Goal: Task Accomplishment & Management: Use online tool/utility

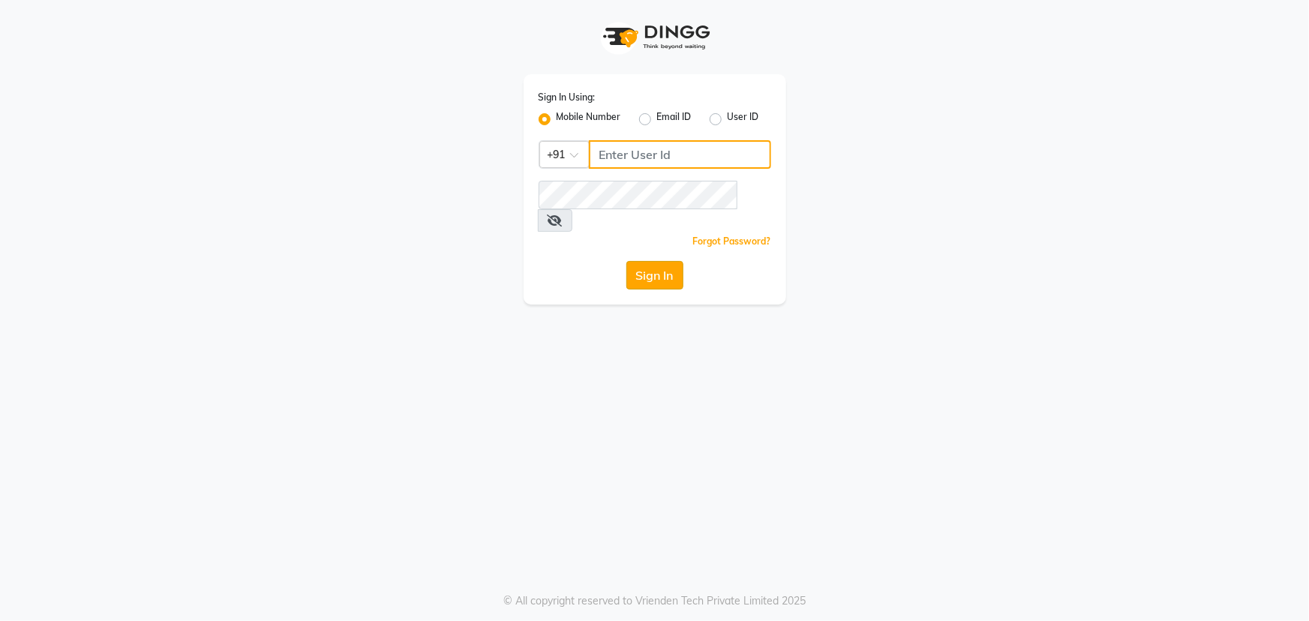
type input "7097097977"
click at [665, 261] on button "Sign In" at bounding box center [654, 275] width 57 height 29
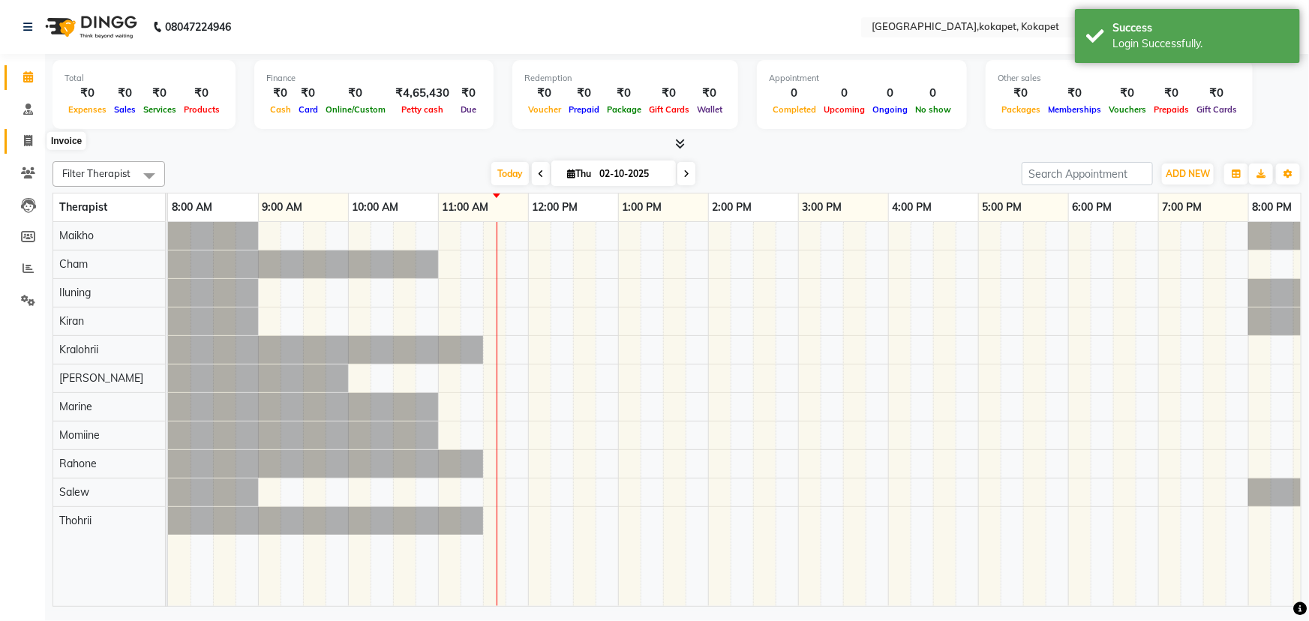
click at [35, 143] on span at bounding box center [28, 141] width 26 height 17
select select "5849"
select select "service"
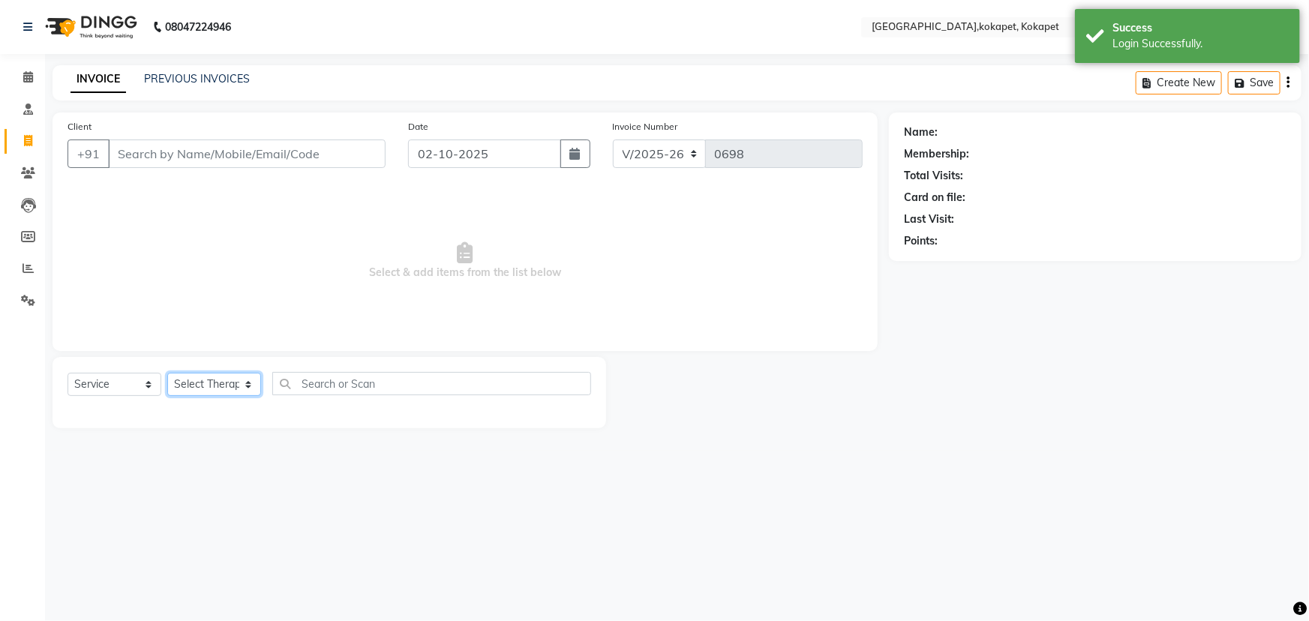
click at [191, 382] on select "Select Therapist [PERSON_NAME] Keerthi Kiran Kralohrii [PERSON_NAME] Marine Moh…" at bounding box center [214, 384] width 94 height 23
click at [21, 278] on link "Reports" at bounding box center [23, 269] width 36 height 25
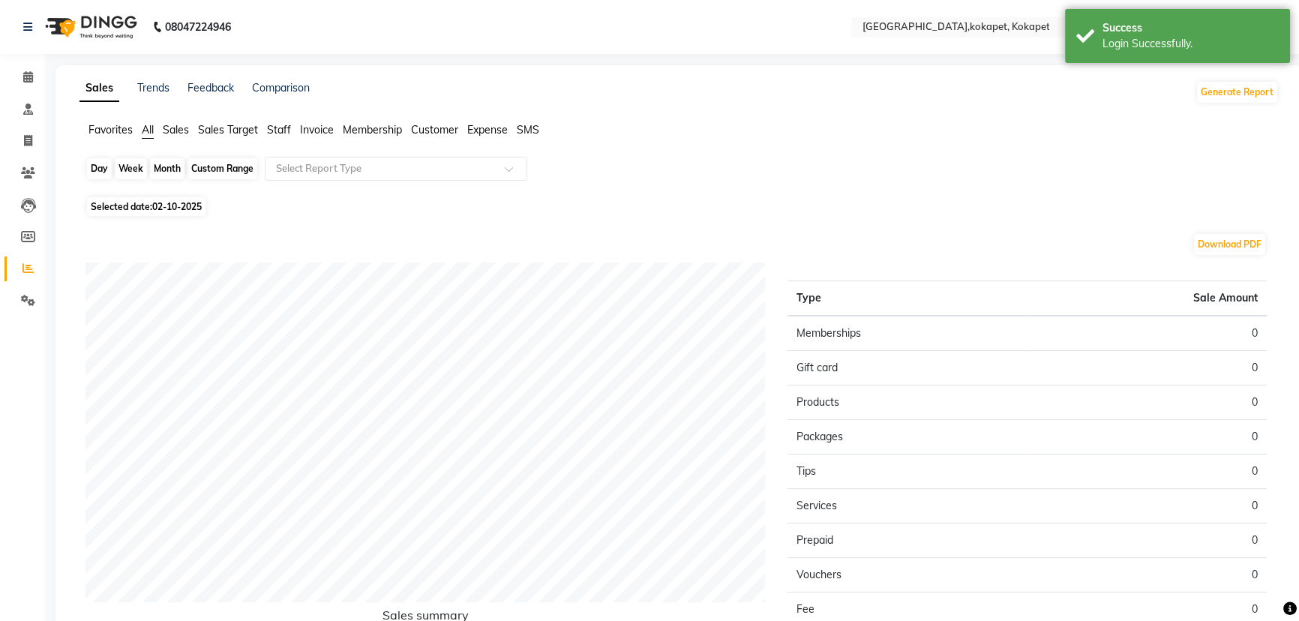
click at [103, 164] on div "Day" at bounding box center [99, 168] width 25 height 21
select select "10"
select select "2025"
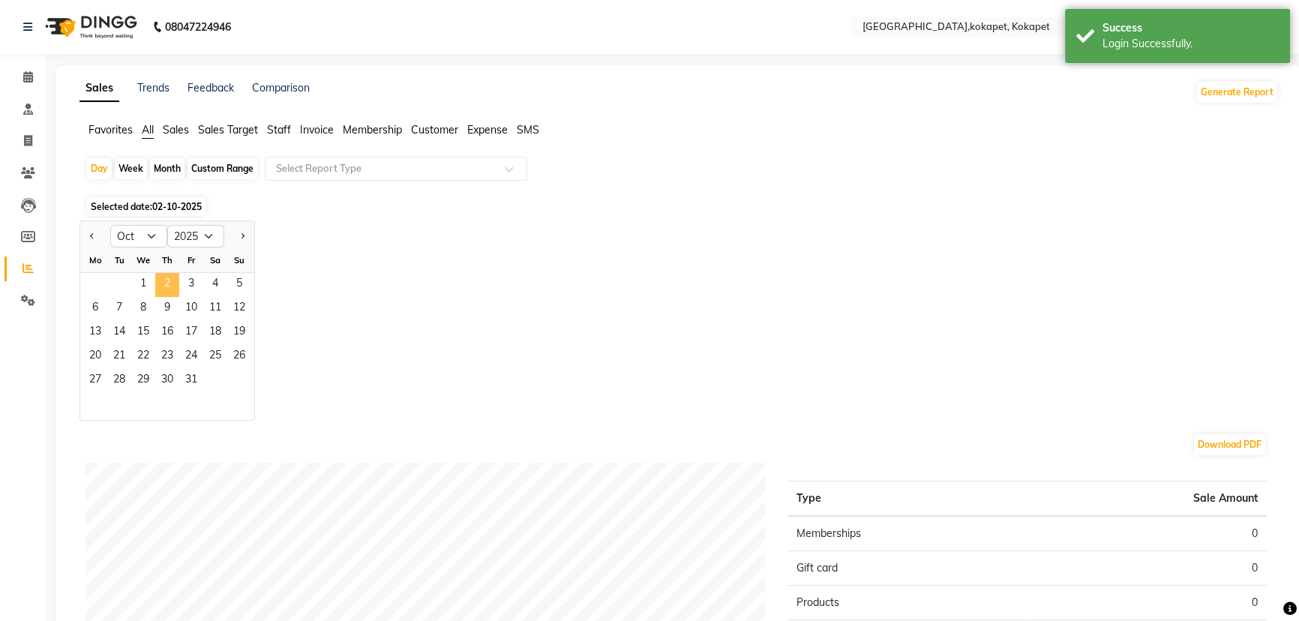
click at [155, 285] on span "2" at bounding box center [167, 285] width 24 height 24
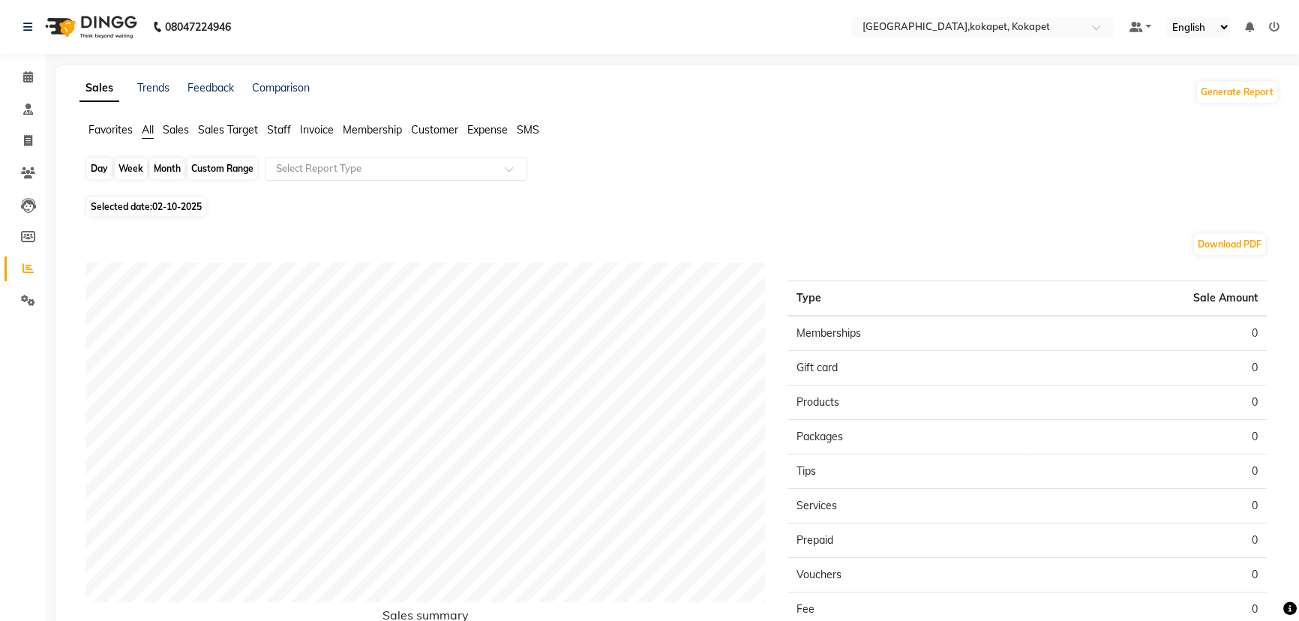
click at [104, 169] on div "Day" at bounding box center [99, 168] width 25 height 21
select select "10"
select select "2025"
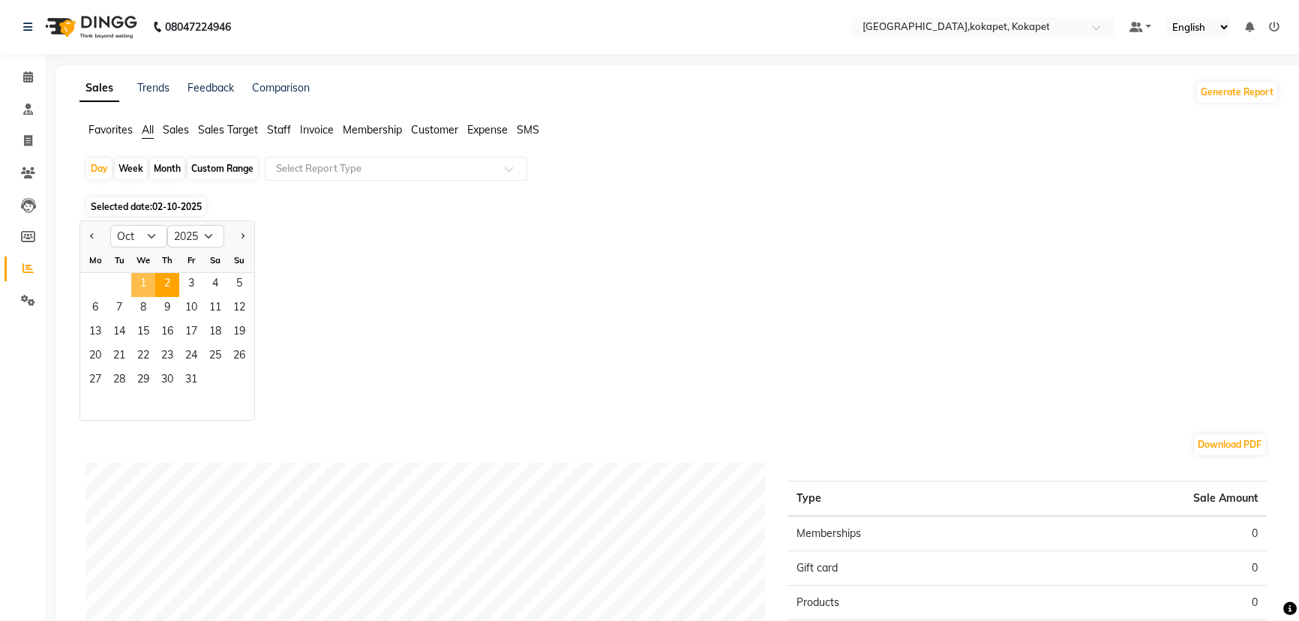
click at [145, 285] on span "1" at bounding box center [143, 285] width 24 height 24
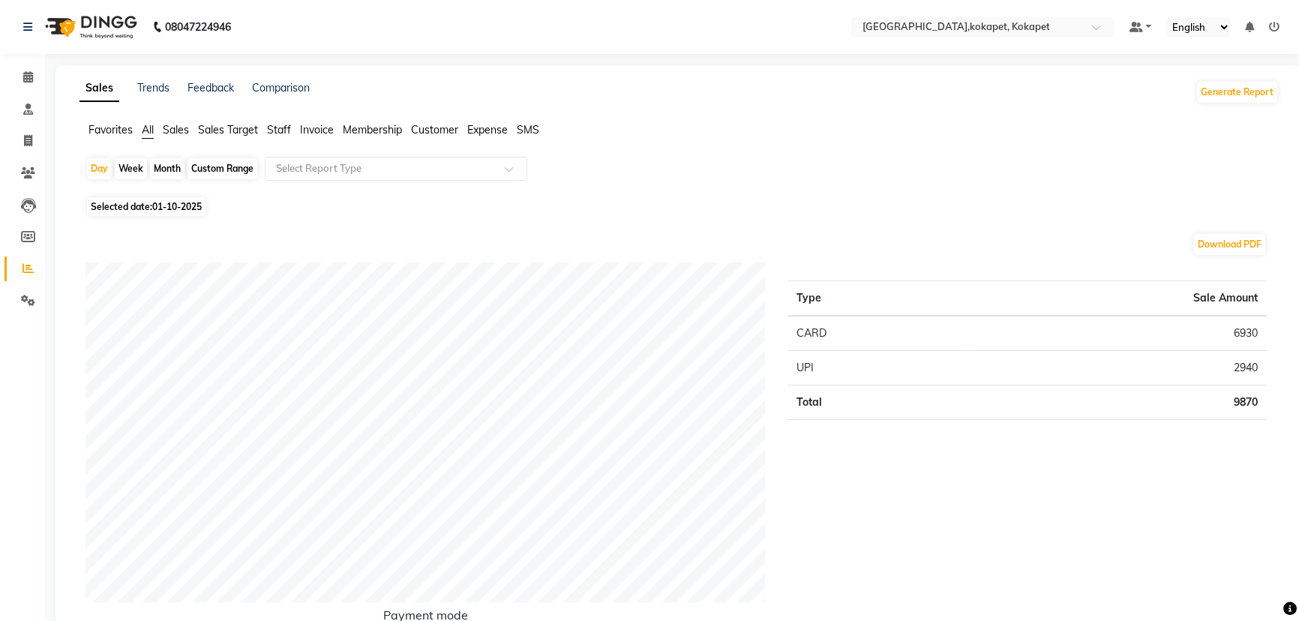
click at [32, 149] on span at bounding box center [28, 141] width 26 height 17
select select "5849"
select select "service"
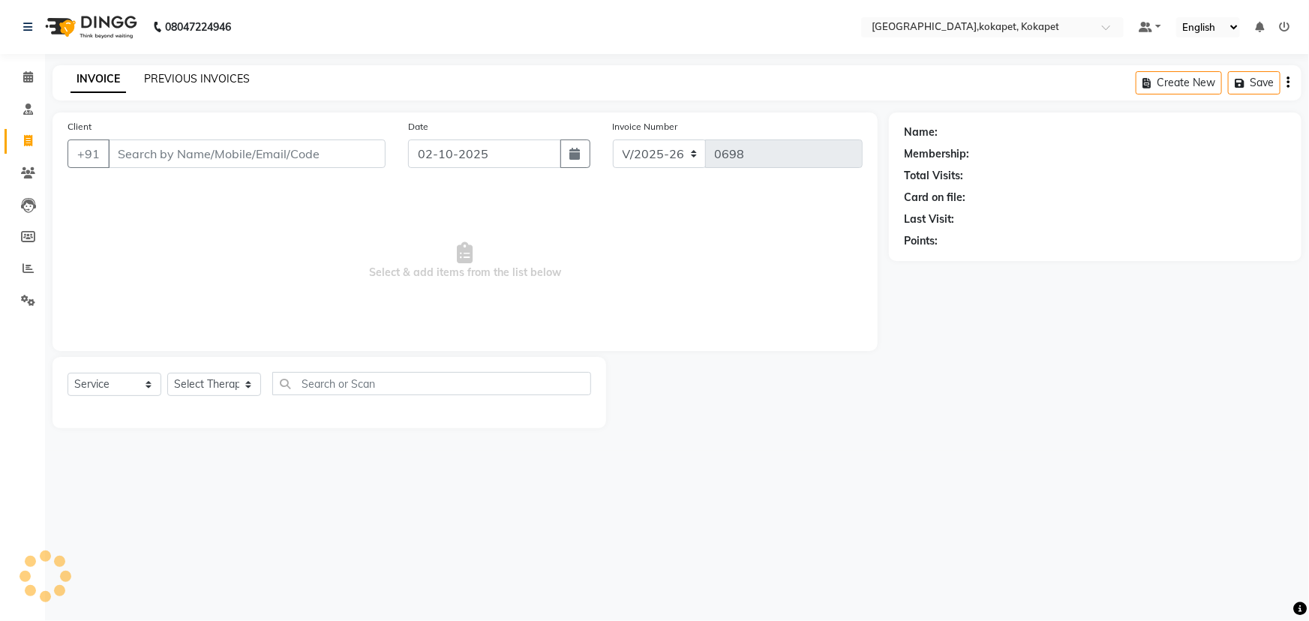
click at [192, 80] on link "PREVIOUS INVOICES" at bounding box center [197, 79] width 106 height 14
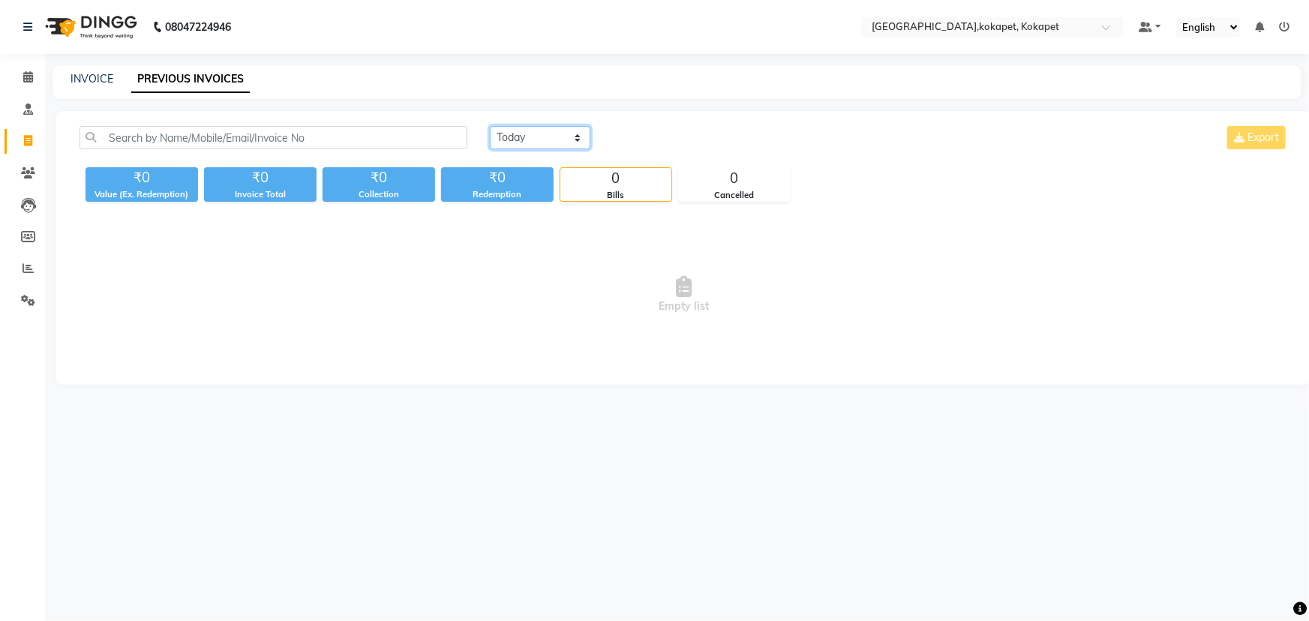
click at [548, 144] on select "[DATE] [DATE] Custom Range" at bounding box center [540, 137] width 101 height 23
click at [490, 126] on select "[DATE] [DATE] Custom Range" at bounding box center [540, 137] width 101 height 23
click at [563, 140] on select "[DATE] [DATE] Custom Range" at bounding box center [546, 138] width 113 height 23
select select "[DATE]"
click at [490, 127] on select "[DATE] [DATE] Custom Range" at bounding box center [546, 138] width 113 height 23
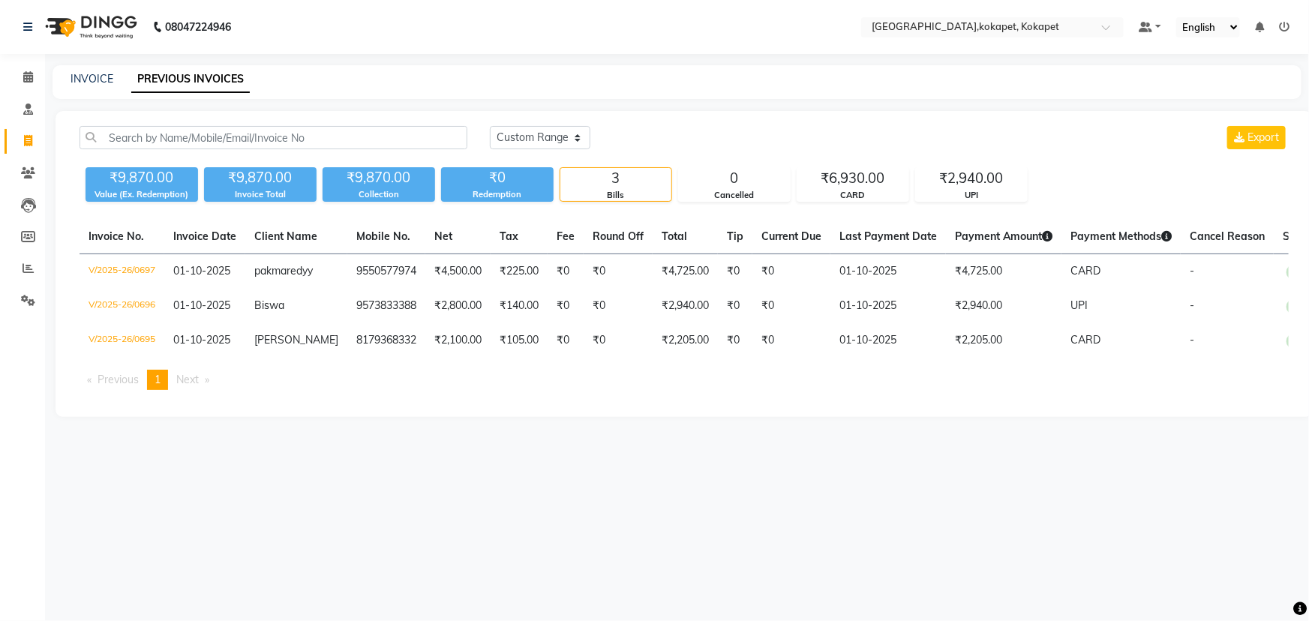
click at [89, 90] on div "INVOICE PREVIOUS INVOICES" at bounding box center [677, 82] width 1249 height 34
click at [16, 268] on span at bounding box center [28, 268] width 26 height 17
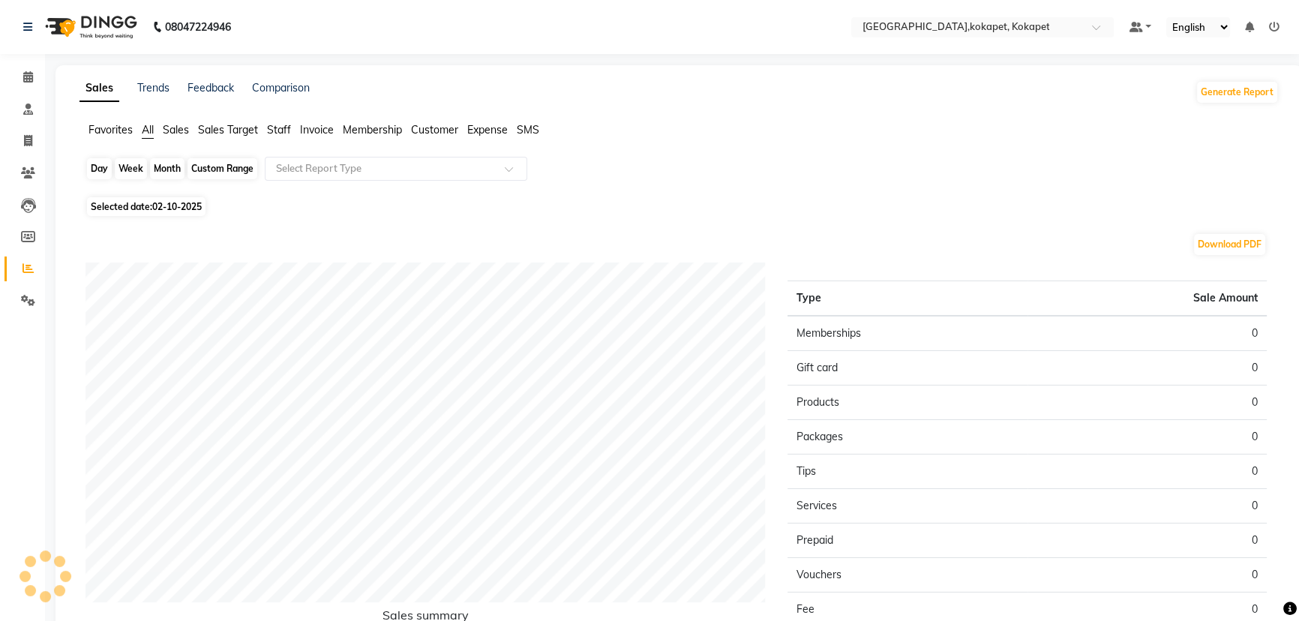
click at [92, 167] on div "Day" at bounding box center [99, 168] width 25 height 21
select select "10"
select select "2025"
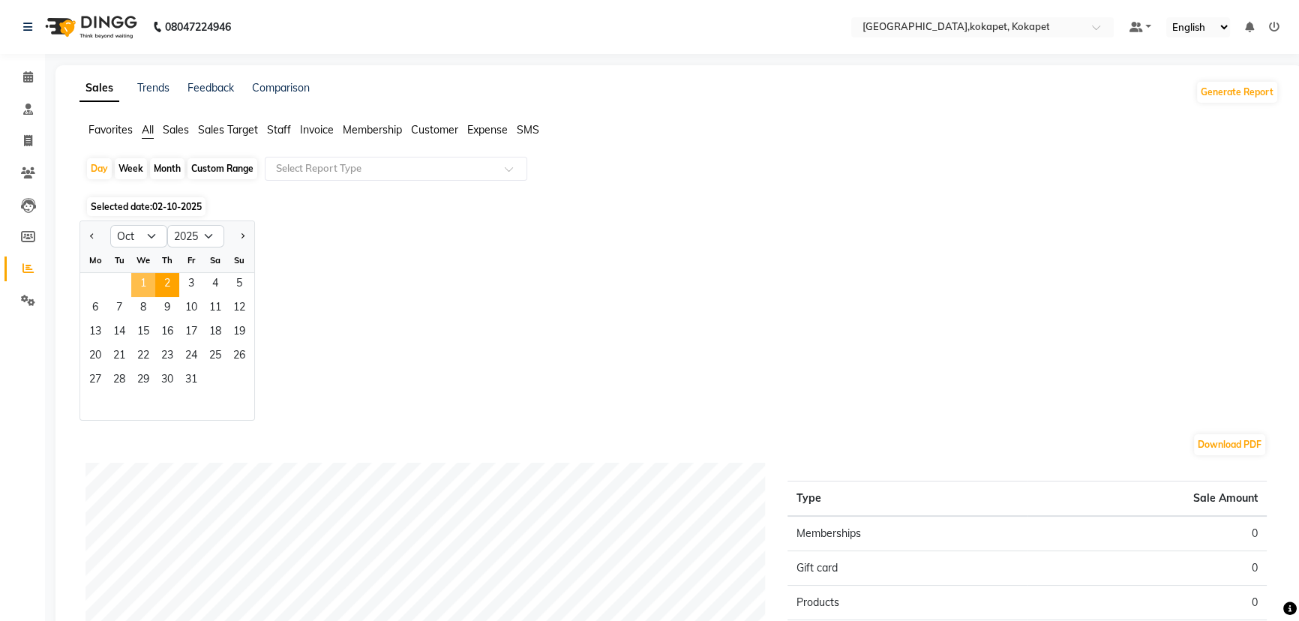
click at [149, 278] on span "1" at bounding box center [143, 285] width 24 height 24
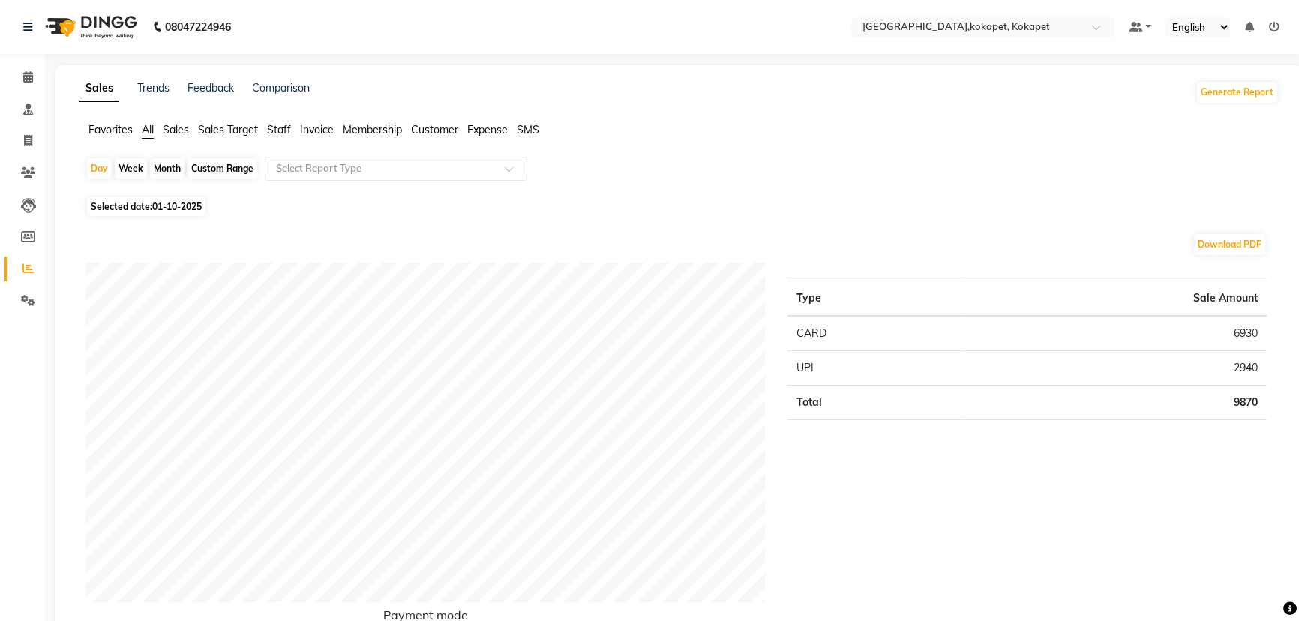
click at [170, 128] on span "Sales" at bounding box center [176, 130] width 26 height 14
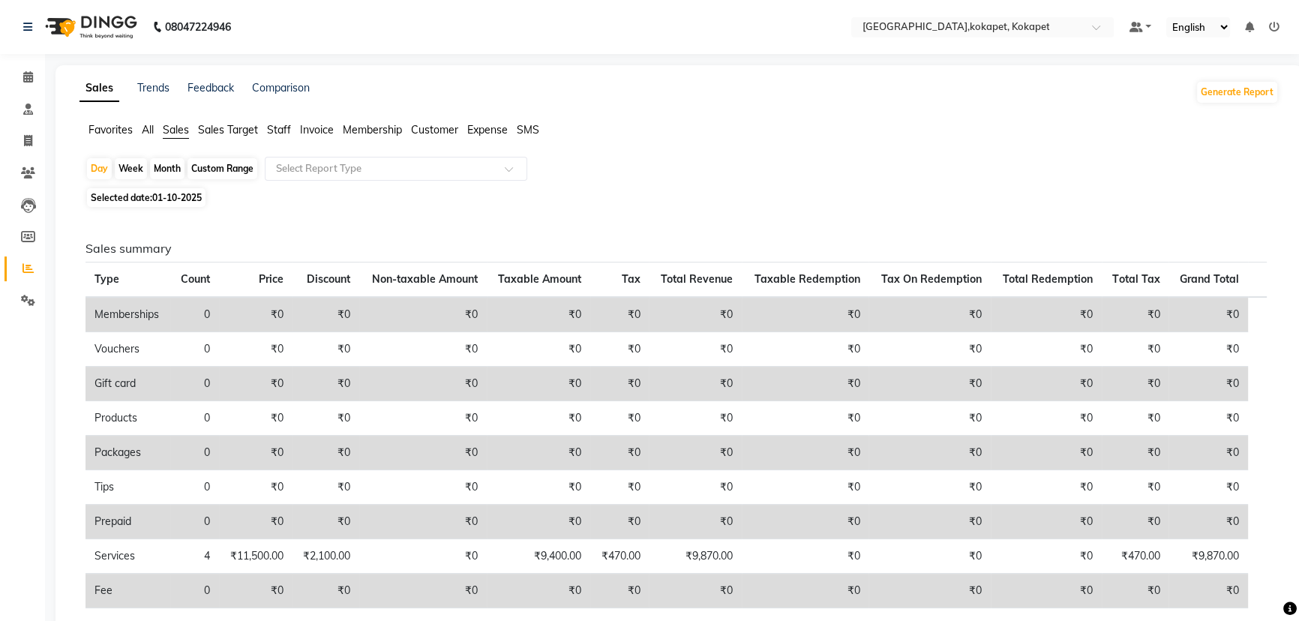
click at [164, 174] on div "Month" at bounding box center [167, 168] width 35 height 21
select select "10"
select select "2025"
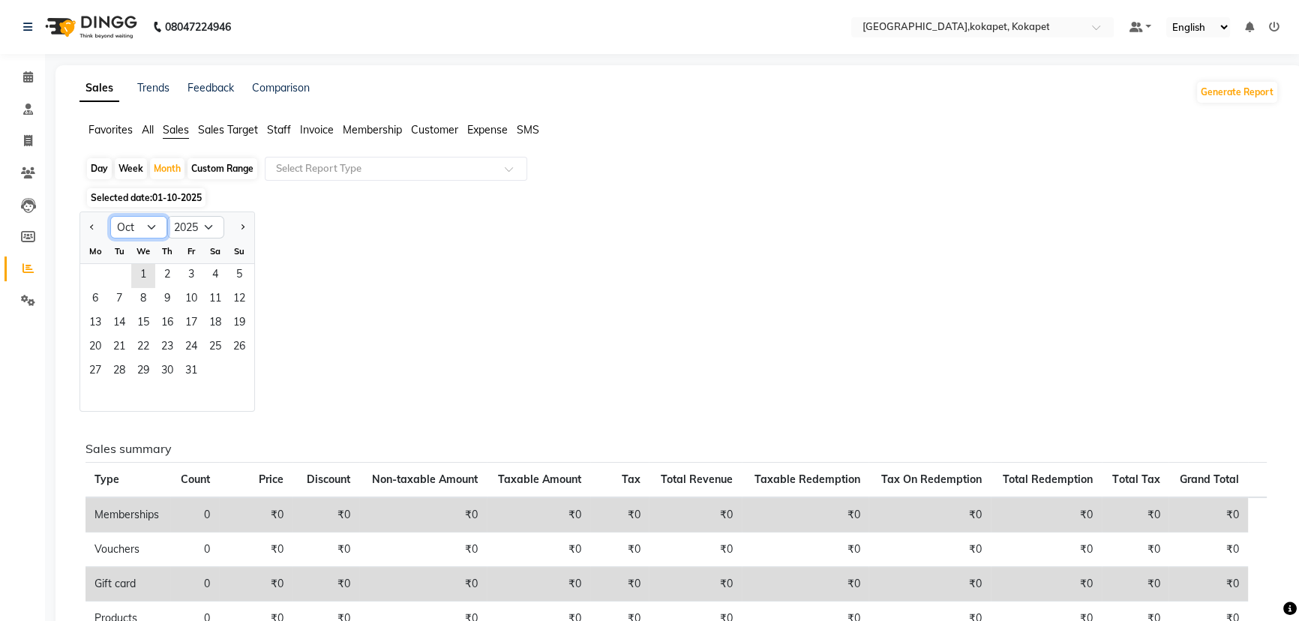
click at [145, 216] on select "Jan Feb Mar Apr May Jun [DATE] Aug Sep Oct Nov Dec" at bounding box center [138, 227] width 57 height 23
select select "9"
click at [110, 216] on select "Jan Feb Mar Apr May Jun [DATE] Aug Sep Oct Nov Dec" at bounding box center [138, 227] width 57 height 23
click at [104, 293] on span "8" at bounding box center [95, 300] width 24 height 24
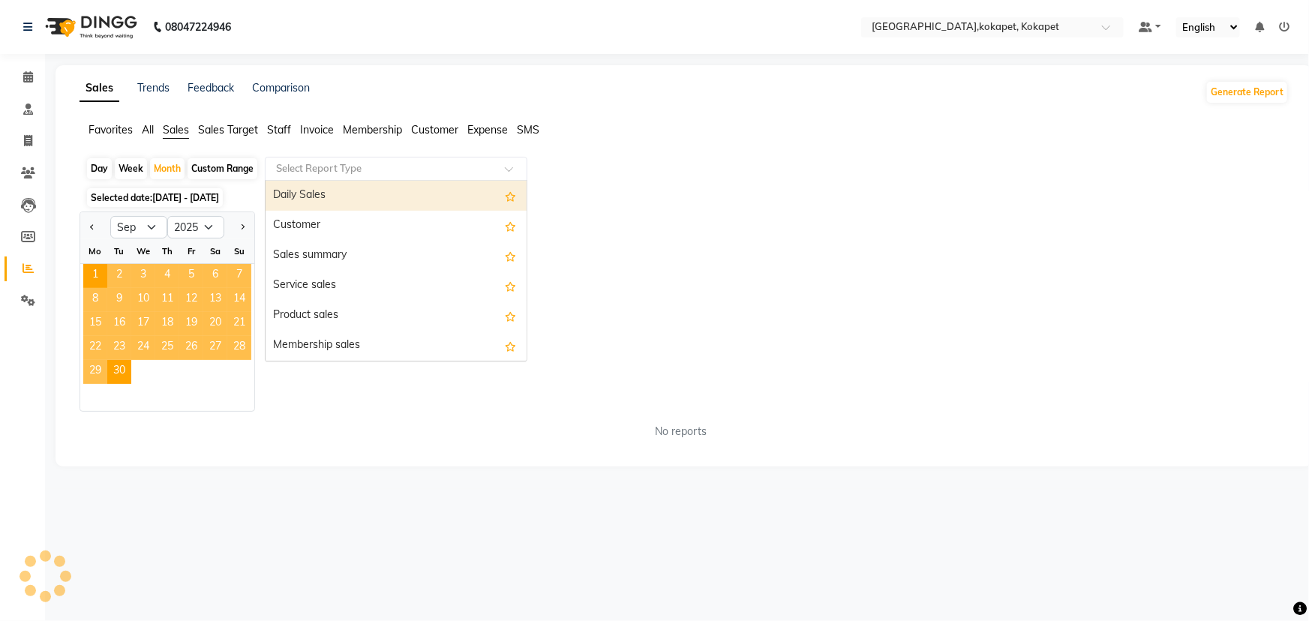
click at [377, 167] on input "text" at bounding box center [381, 168] width 216 height 15
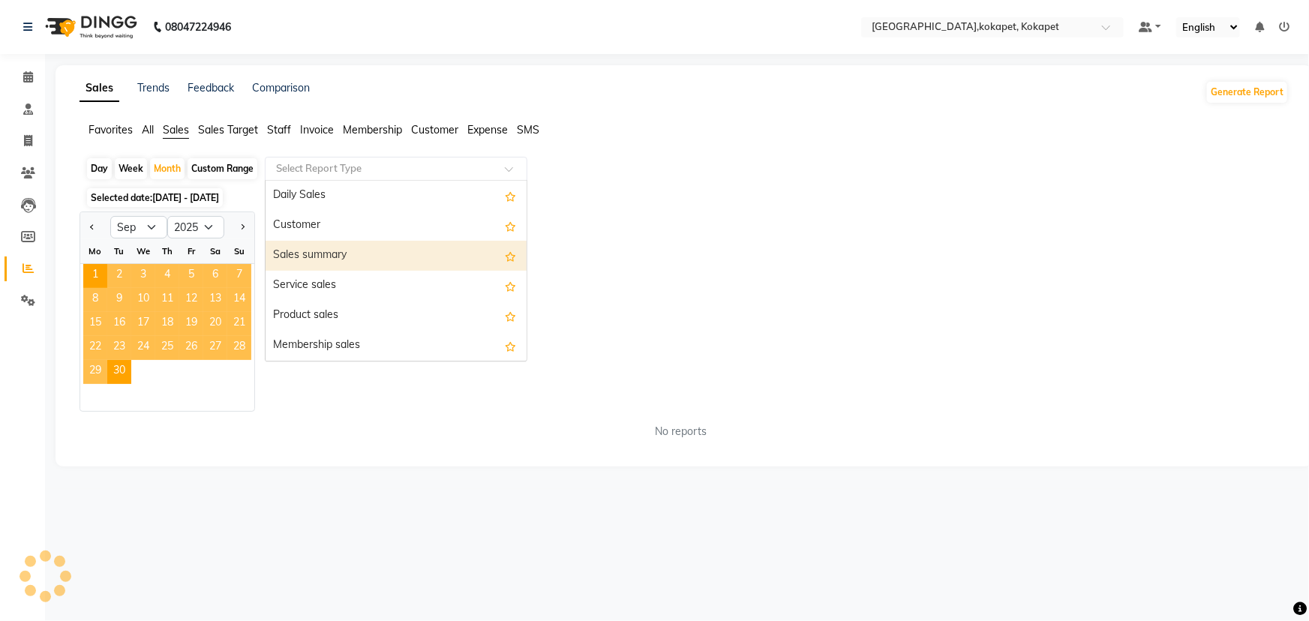
click at [351, 263] on div "Sales summary" at bounding box center [396, 256] width 261 height 30
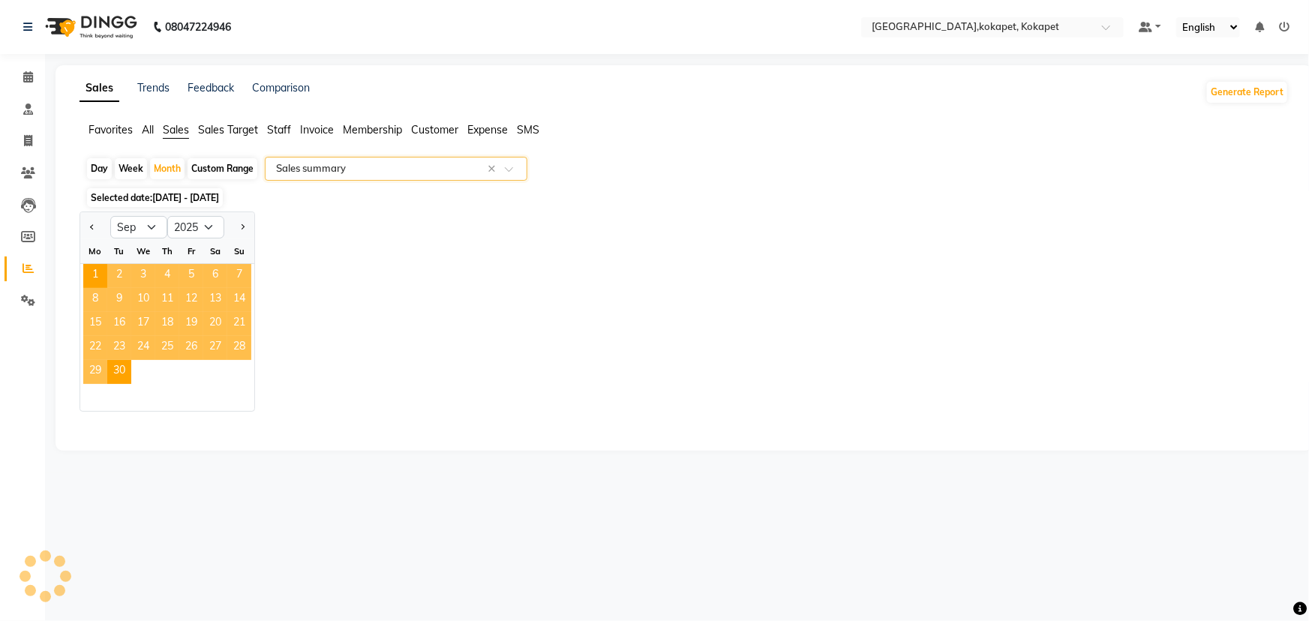
click at [290, 128] on span "Staff" at bounding box center [279, 130] width 24 height 14
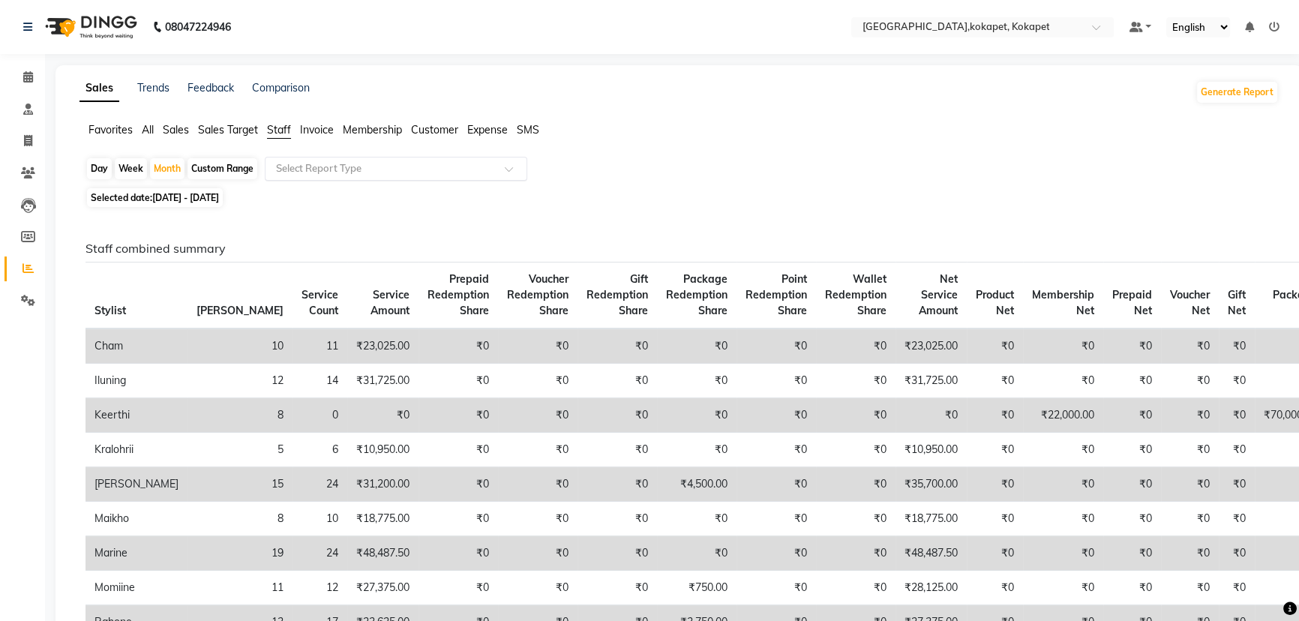
click at [525, 164] on div at bounding box center [396, 168] width 261 height 15
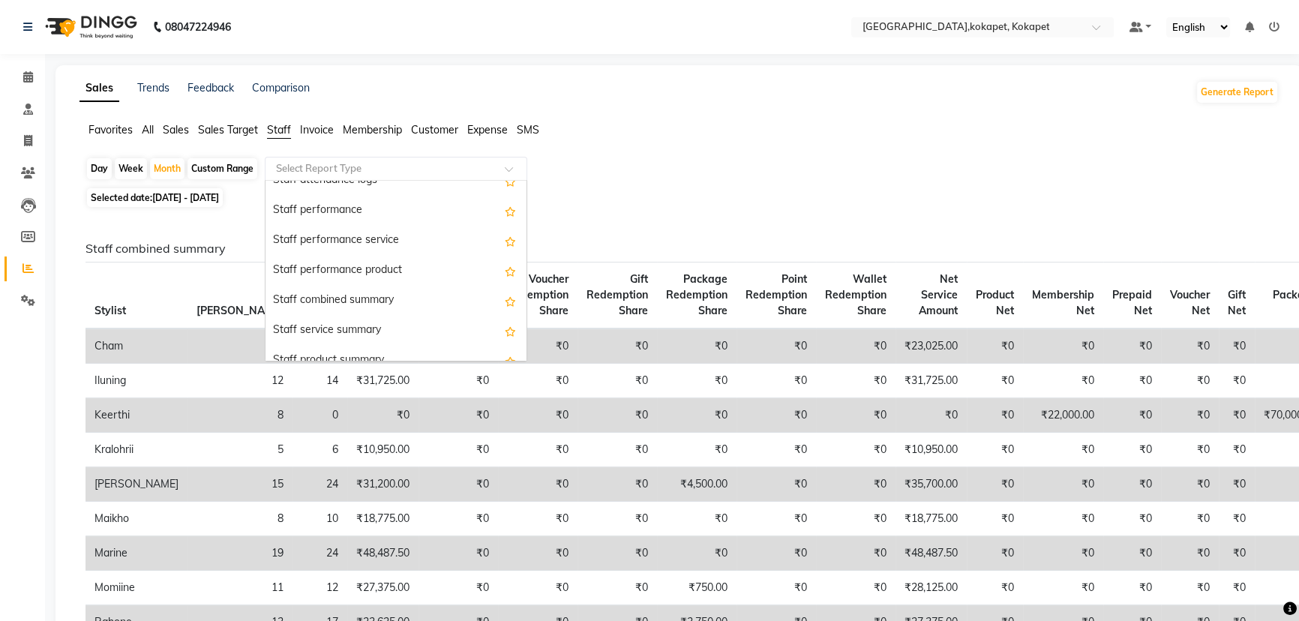
scroll to position [341, 0]
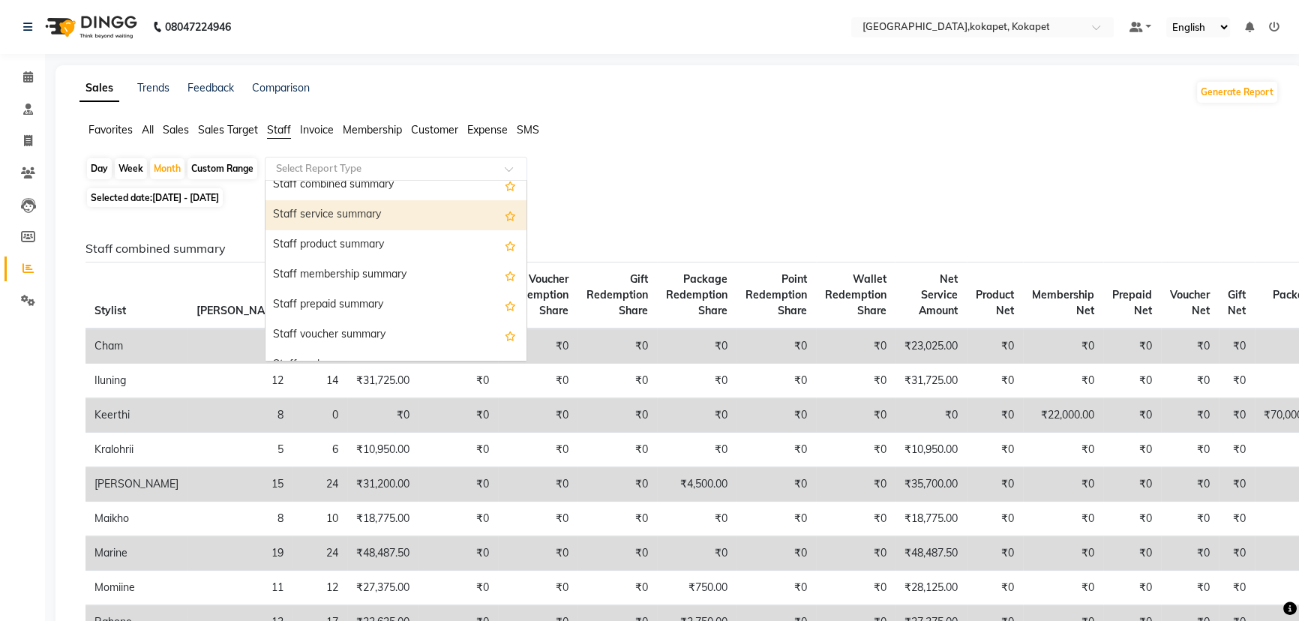
click at [411, 218] on div "Staff service summary" at bounding box center [396, 215] width 261 height 30
select select "full_report"
select select "pdf"
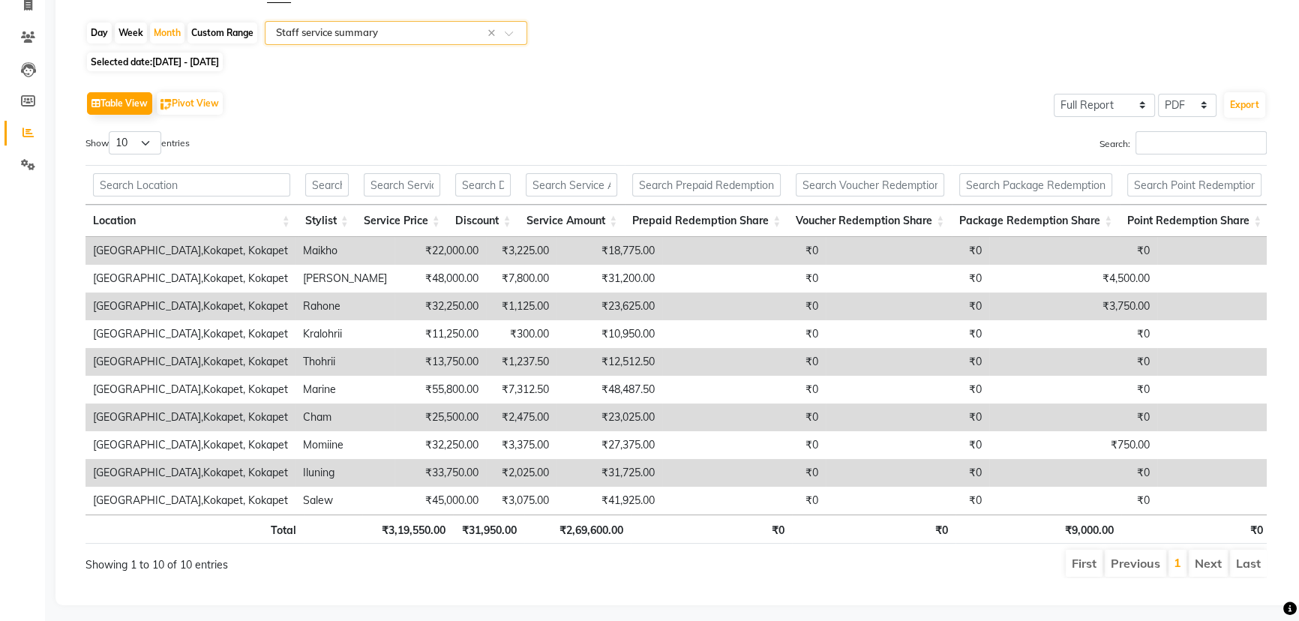
scroll to position [0, 577]
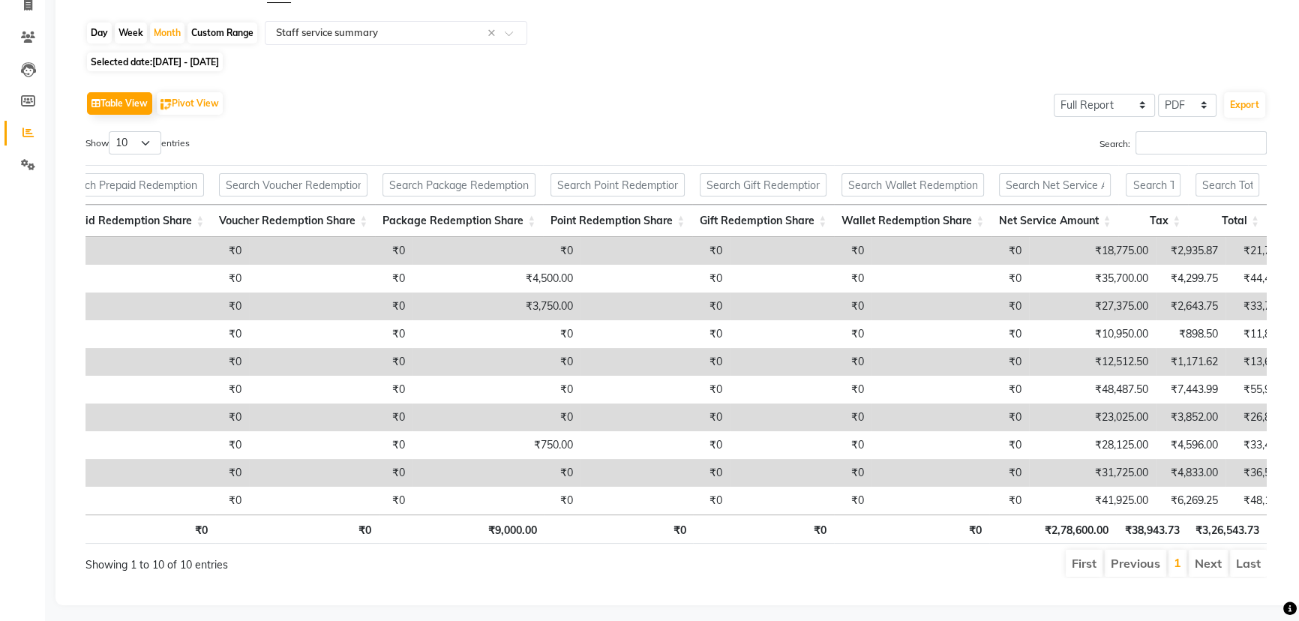
click at [401, 525] on th "₹9,000.00" at bounding box center [462, 529] width 166 height 29
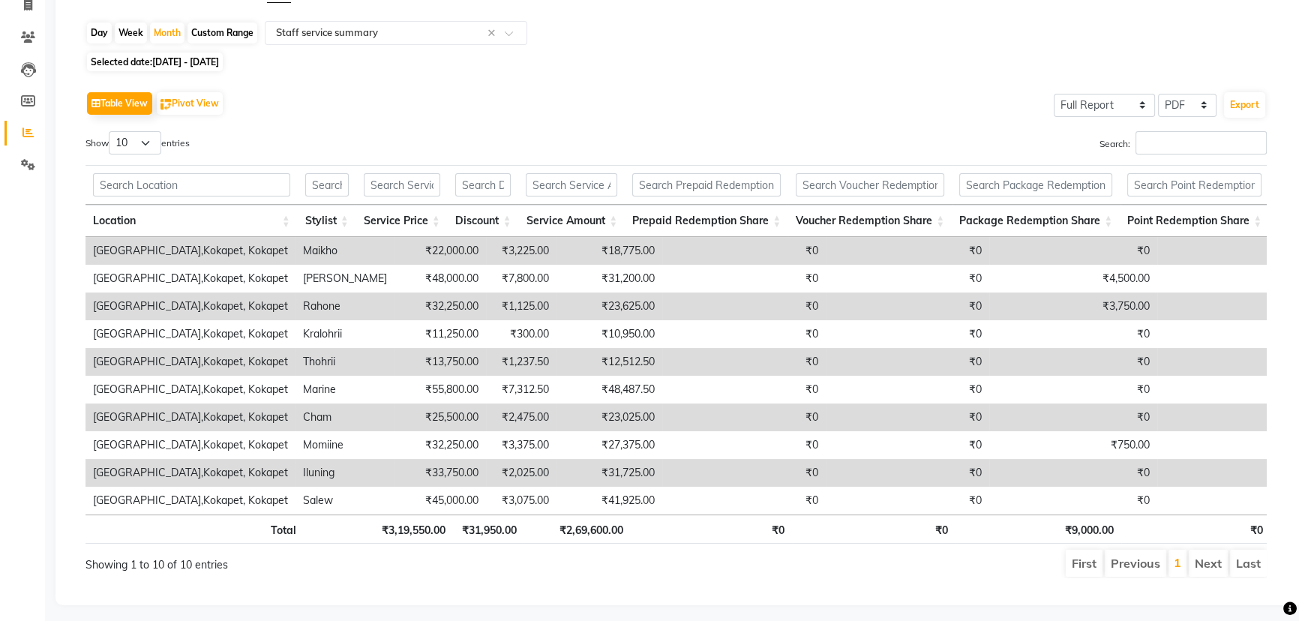
click at [899, 524] on th "₹0" at bounding box center [874, 529] width 164 height 29
click at [945, 525] on th "₹0" at bounding box center [874, 529] width 164 height 29
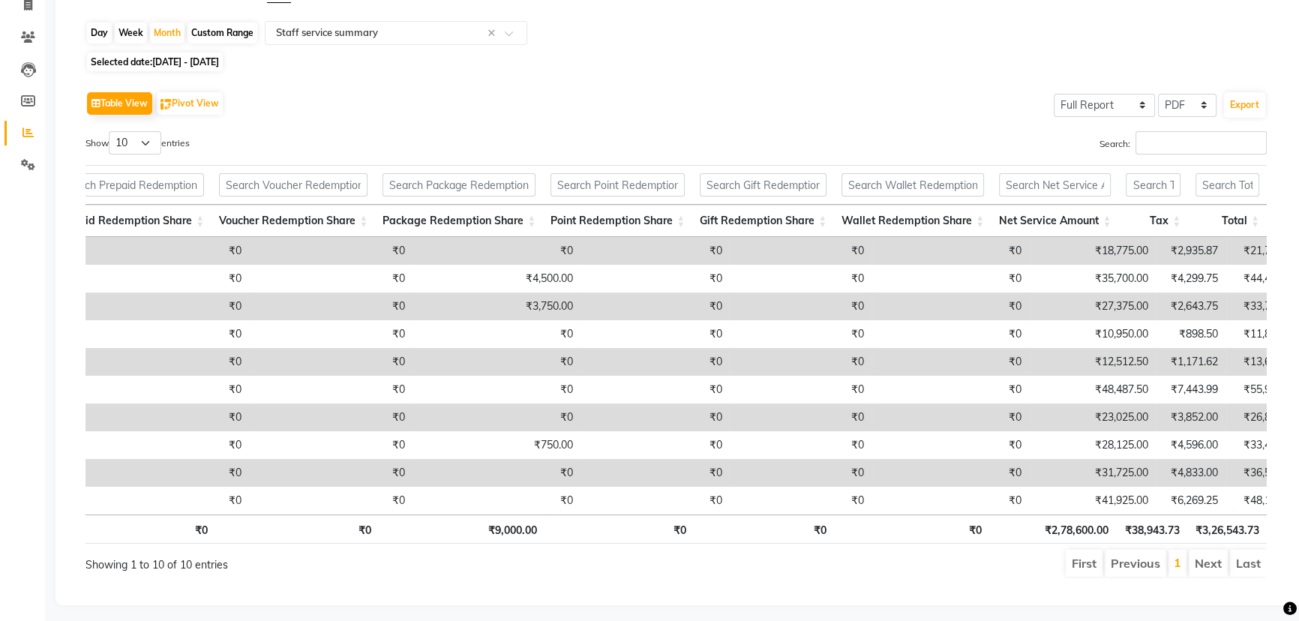
click at [440, 524] on th "₹9,000.00" at bounding box center [462, 529] width 166 height 29
